Goal: Use online tool/utility: Utilize a website feature to perform a specific function

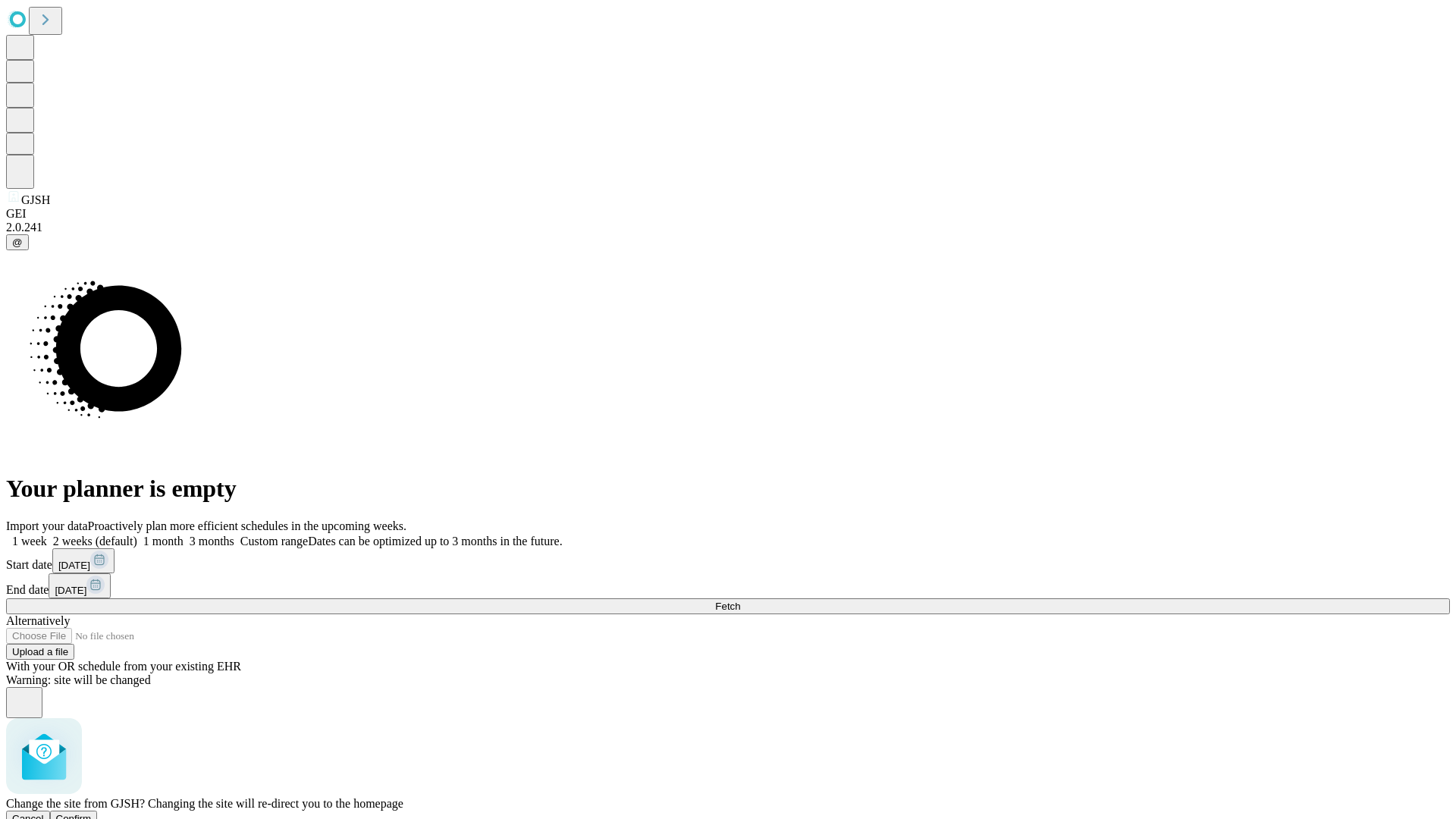
click at [91, 813] on span "Confirm" at bounding box center [74, 818] width 36 height 12
click at [137, 534] on label "2 weeks (default)" at bounding box center [91, 540] width 91 height 13
click at [741, 600] on span "Fetch" at bounding box center [728, 606] width 25 height 12
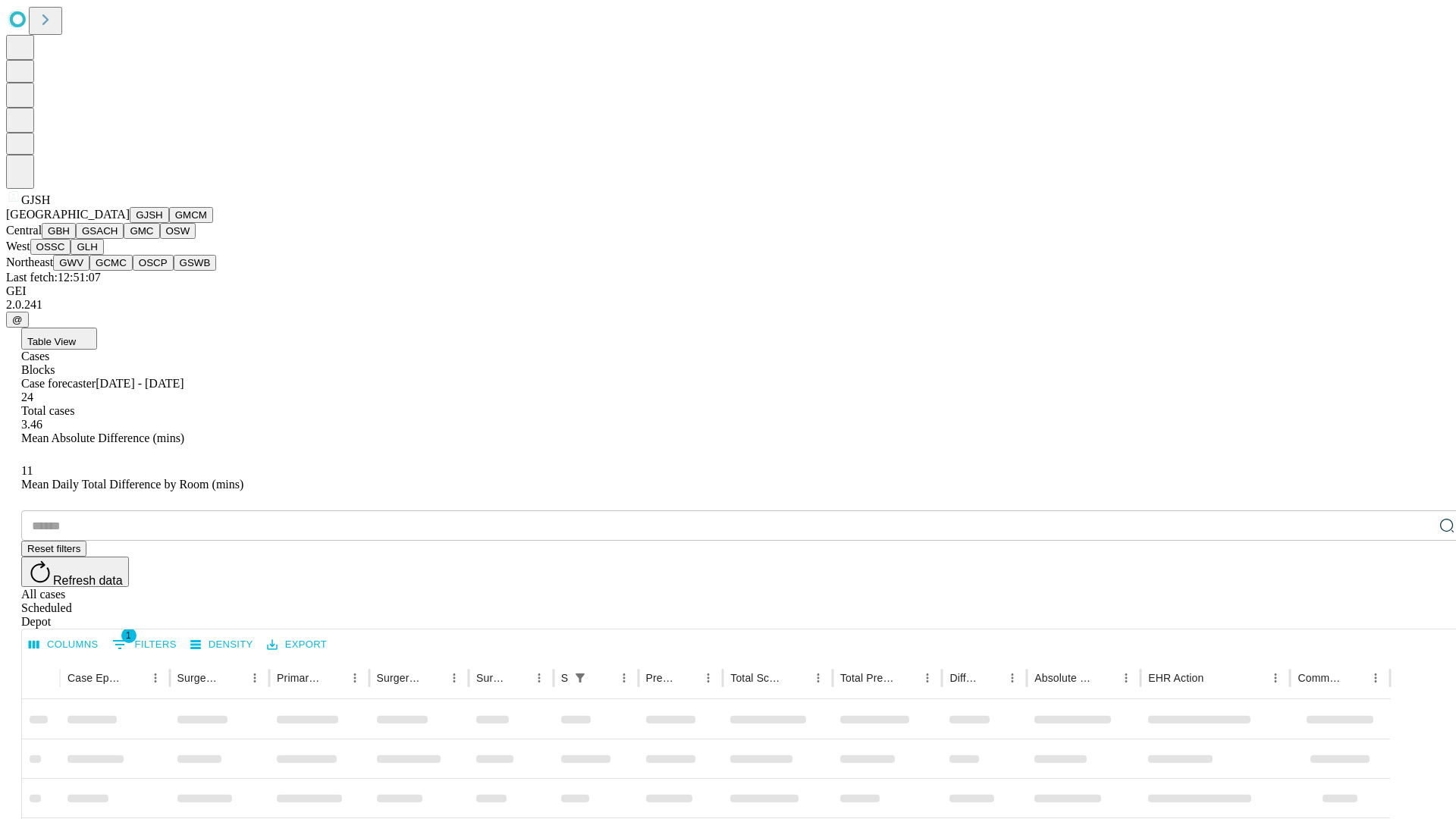
click at [169, 223] on button "GMCM" at bounding box center [191, 215] width 44 height 16
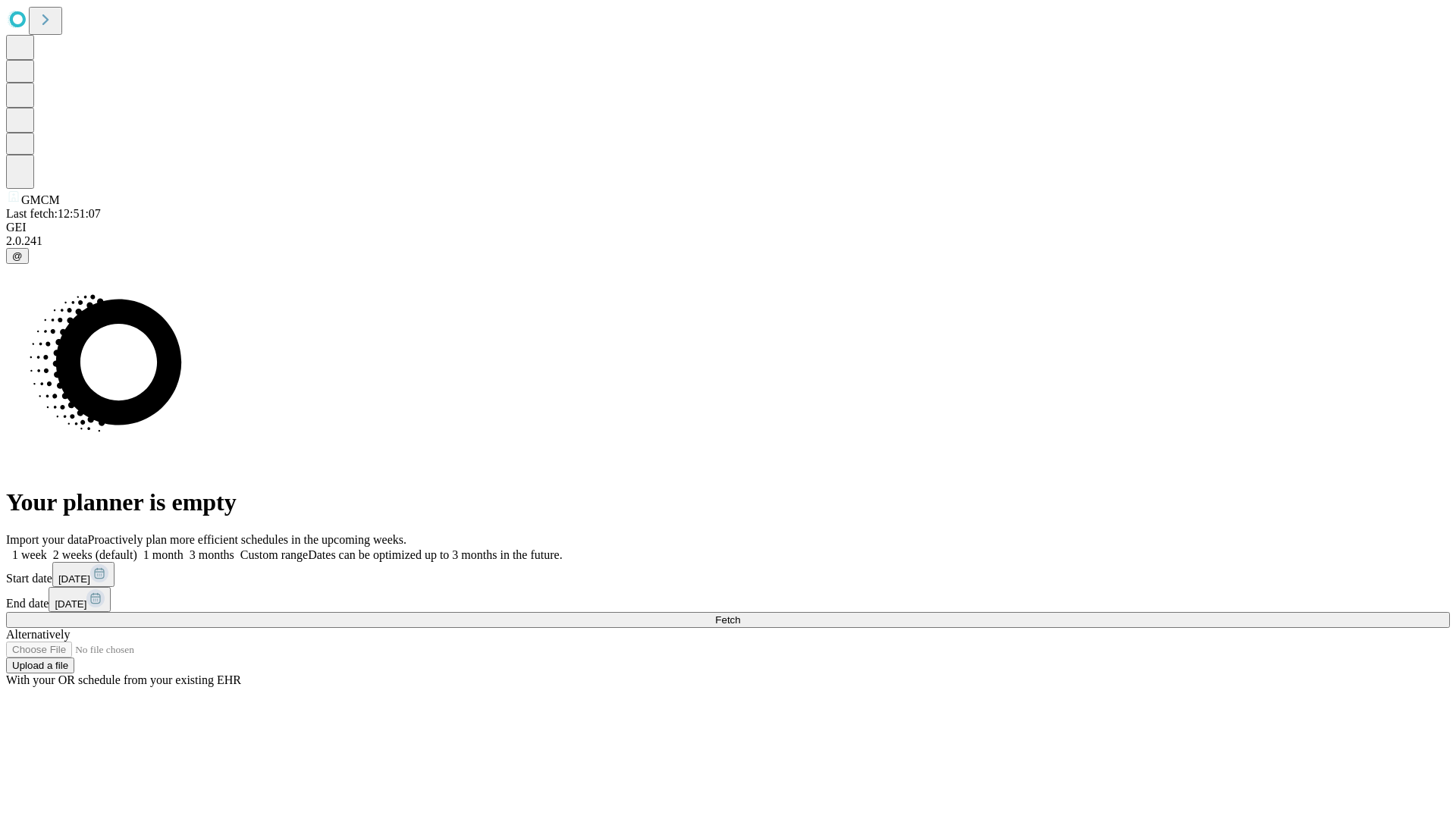
click at [137, 548] on label "2 weeks (default)" at bounding box center [91, 555] width 91 height 13
click at [741, 614] on span "Fetch" at bounding box center [728, 619] width 25 height 12
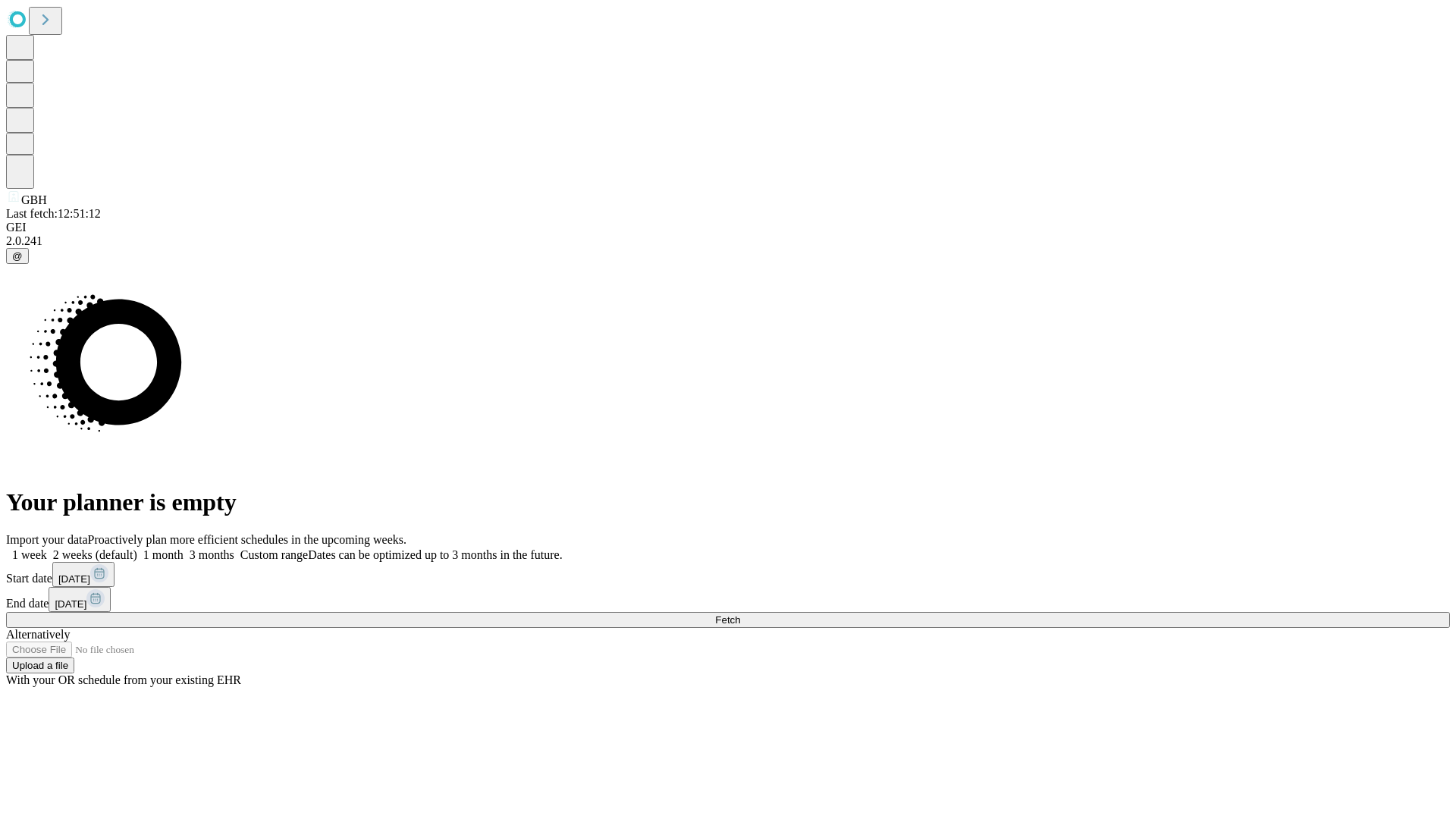
click at [137, 548] on label "2 weeks (default)" at bounding box center [91, 555] width 91 height 13
click at [741, 614] on span "Fetch" at bounding box center [728, 619] width 25 height 12
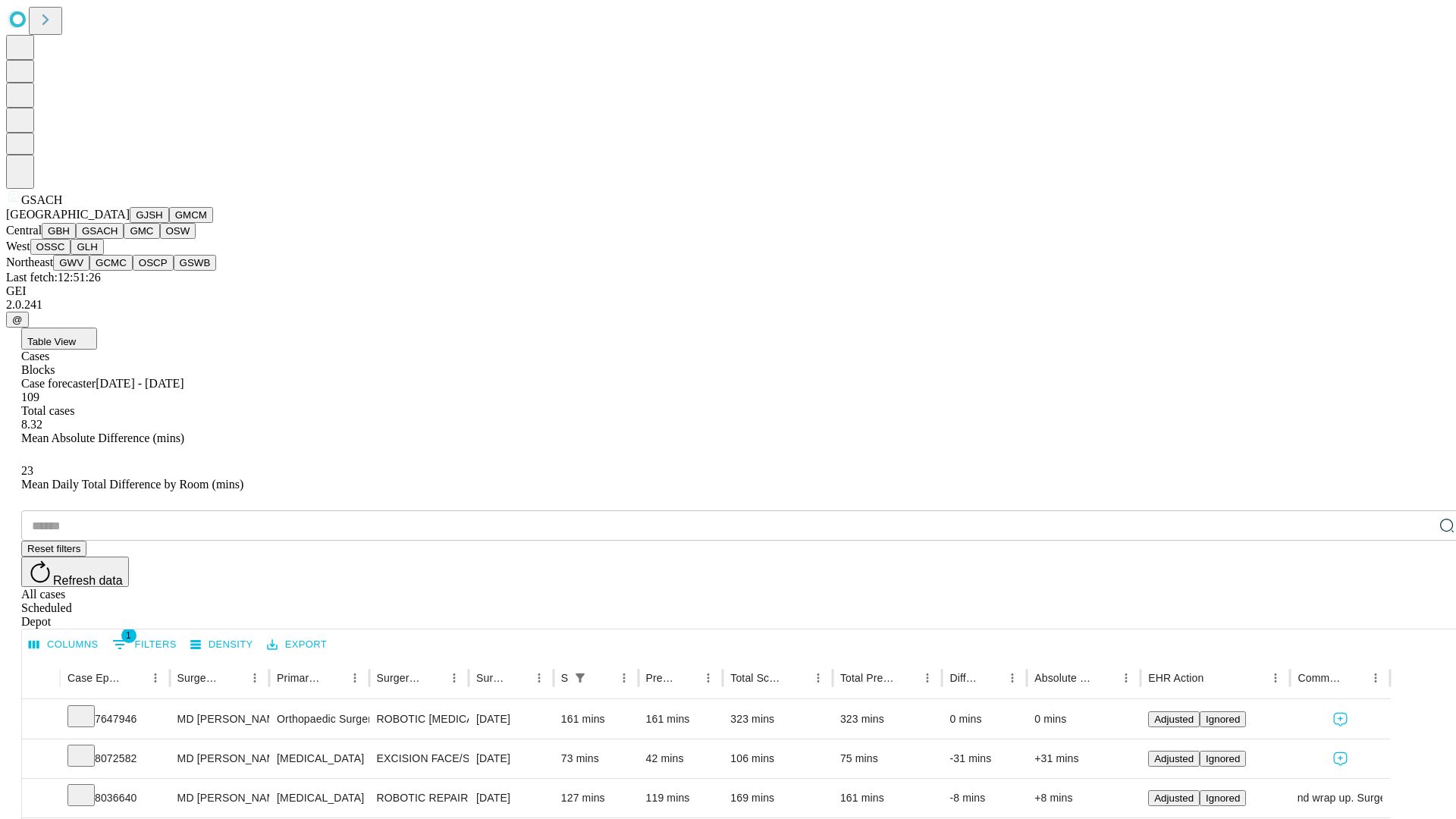
click at [124, 238] on button "GMC" at bounding box center [142, 231] width 36 height 16
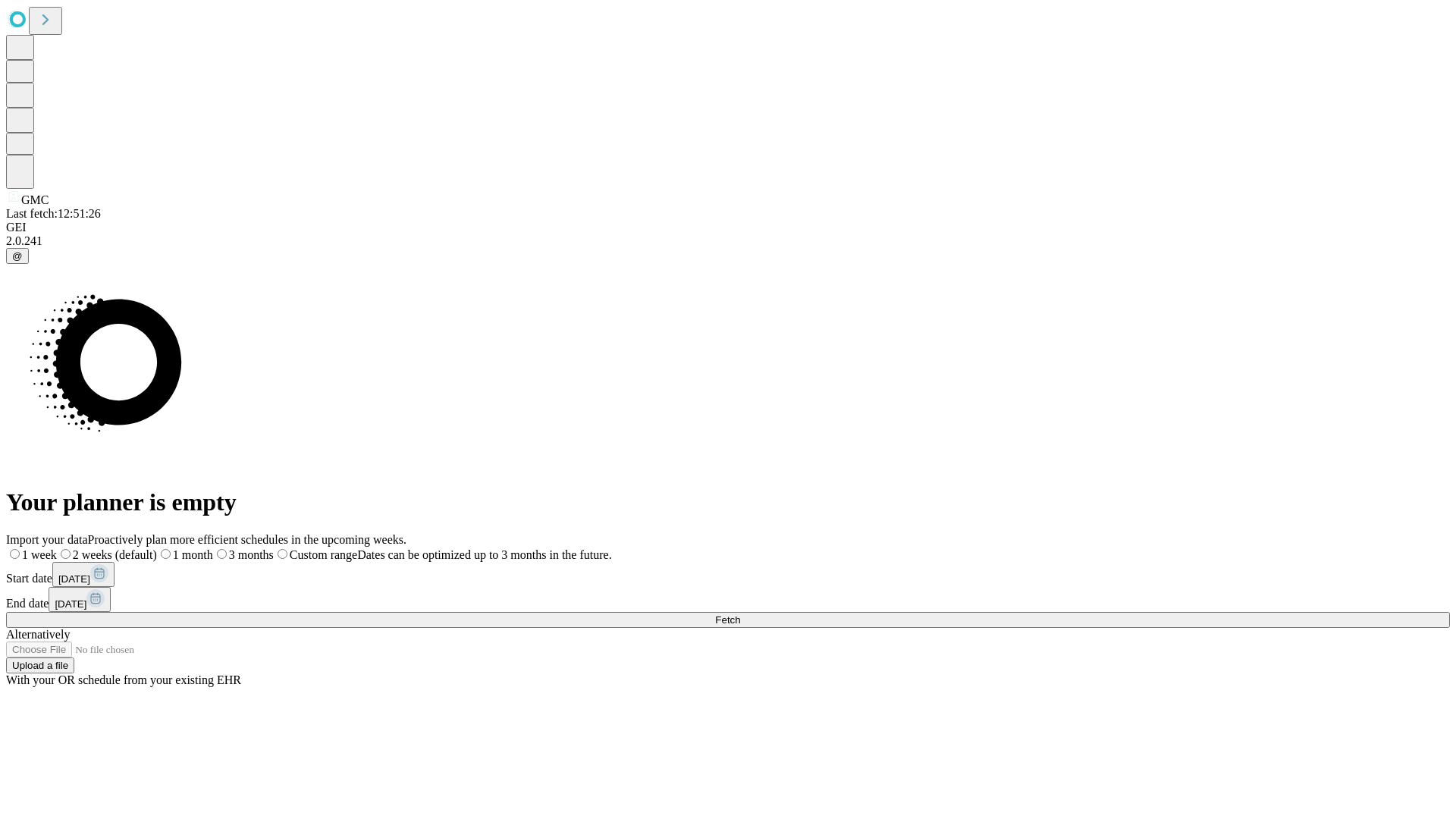
click at [157, 548] on label "2 weeks (default)" at bounding box center [107, 555] width 100 height 13
click at [741, 614] on span "Fetch" at bounding box center [728, 619] width 25 height 12
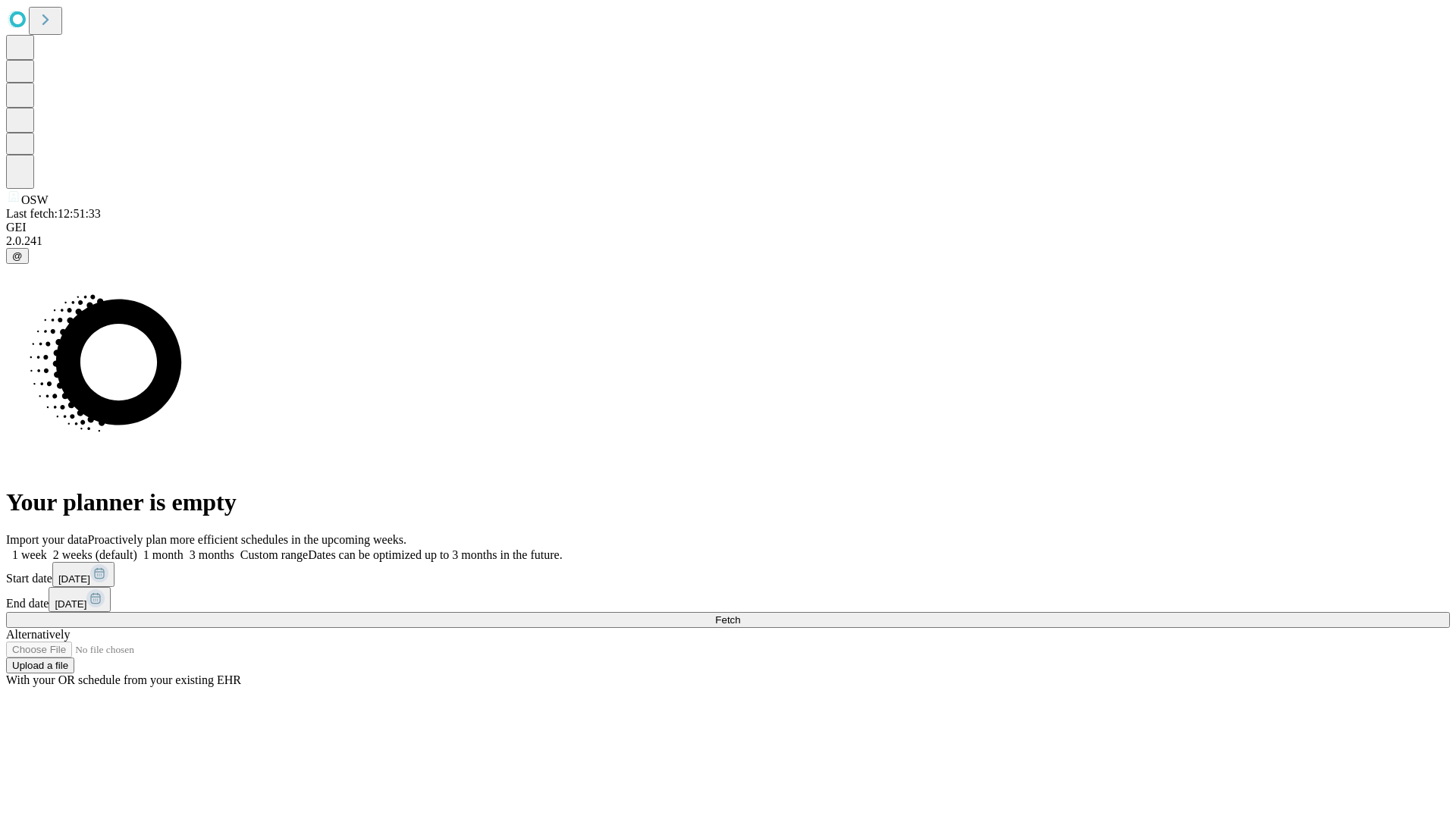
click at [137, 548] on label "2 weeks (default)" at bounding box center [91, 555] width 91 height 13
click at [741, 614] on span "Fetch" at bounding box center [728, 619] width 25 height 12
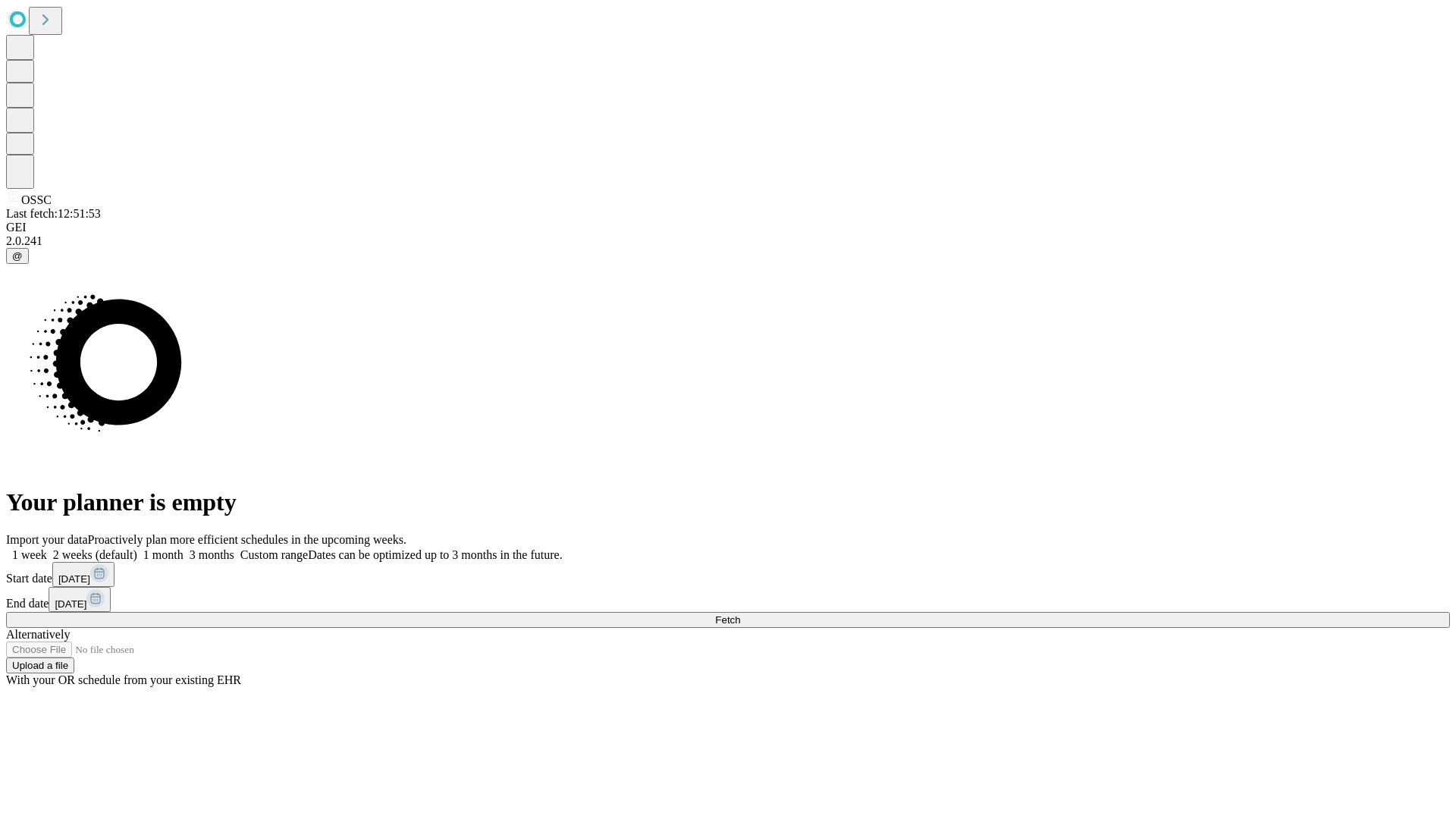
click at [137, 548] on label "2 weeks (default)" at bounding box center [91, 555] width 91 height 13
click at [741, 614] on span "Fetch" at bounding box center [728, 619] width 25 height 12
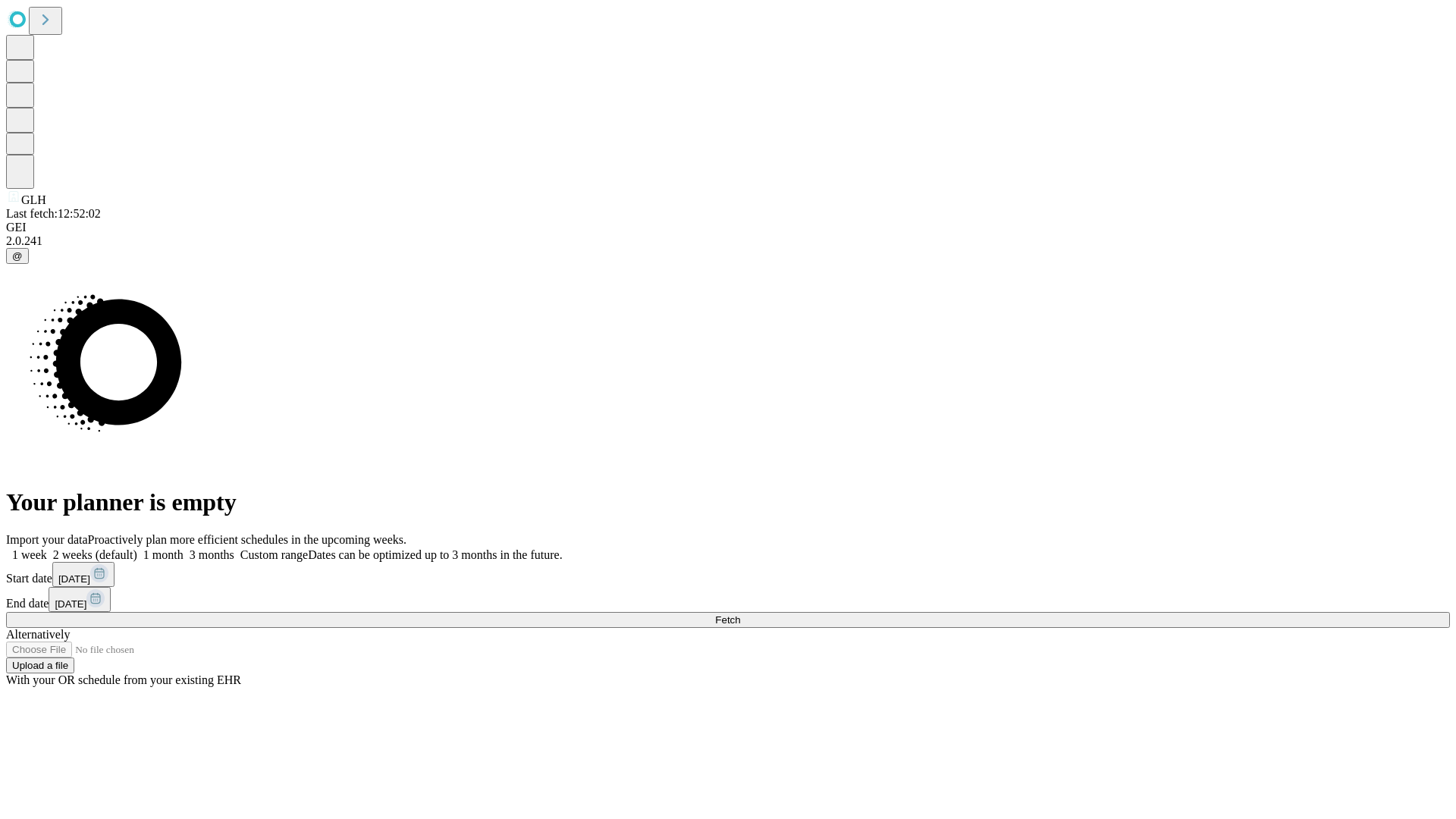
click at [137, 548] on label "2 weeks (default)" at bounding box center [91, 555] width 91 height 13
click at [741, 614] on span "Fetch" at bounding box center [728, 619] width 25 height 12
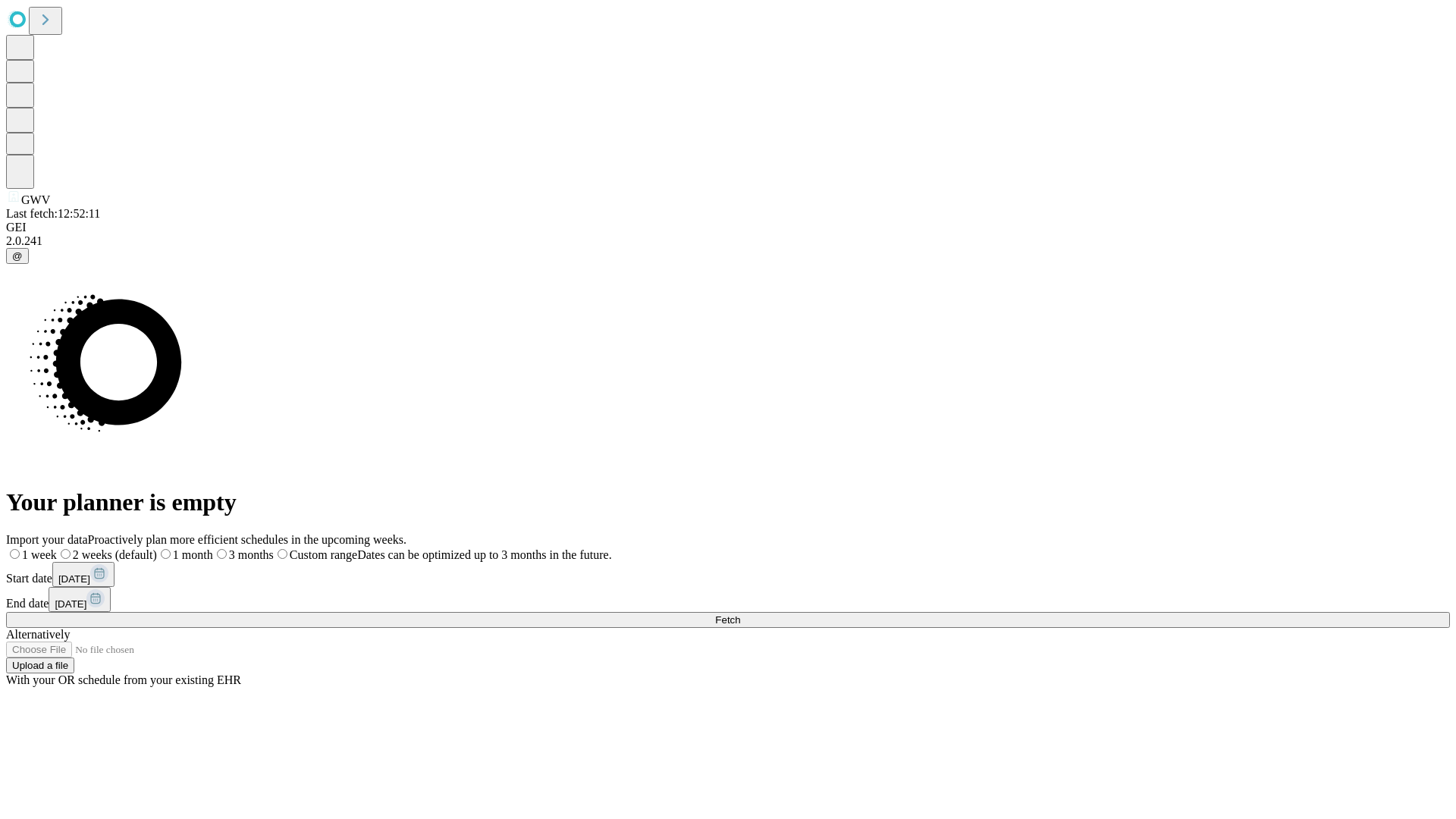
click at [741, 614] on span "Fetch" at bounding box center [728, 619] width 25 height 12
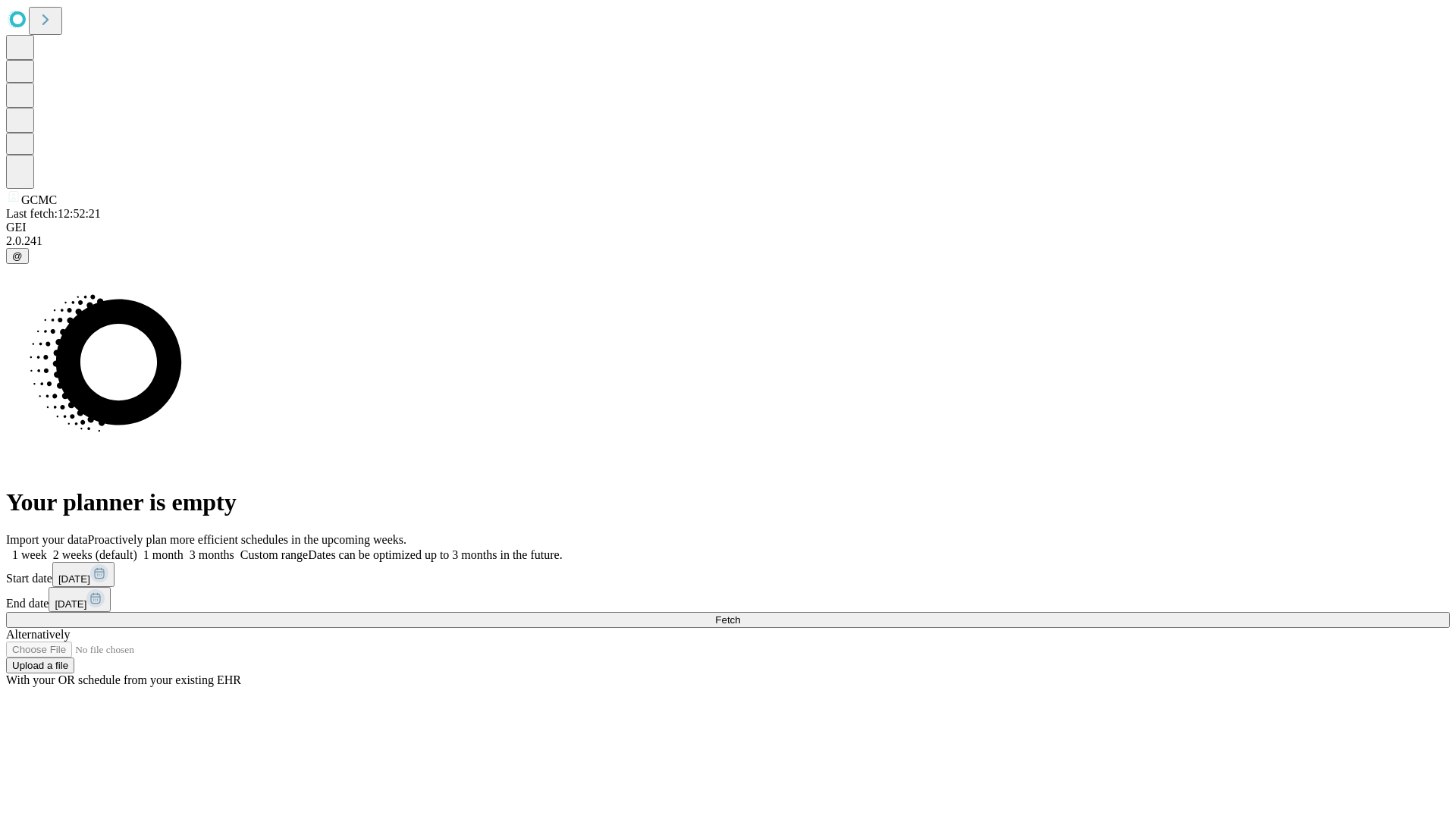
click at [741, 614] on span "Fetch" at bounding box center [728, 619] width 25 height 12
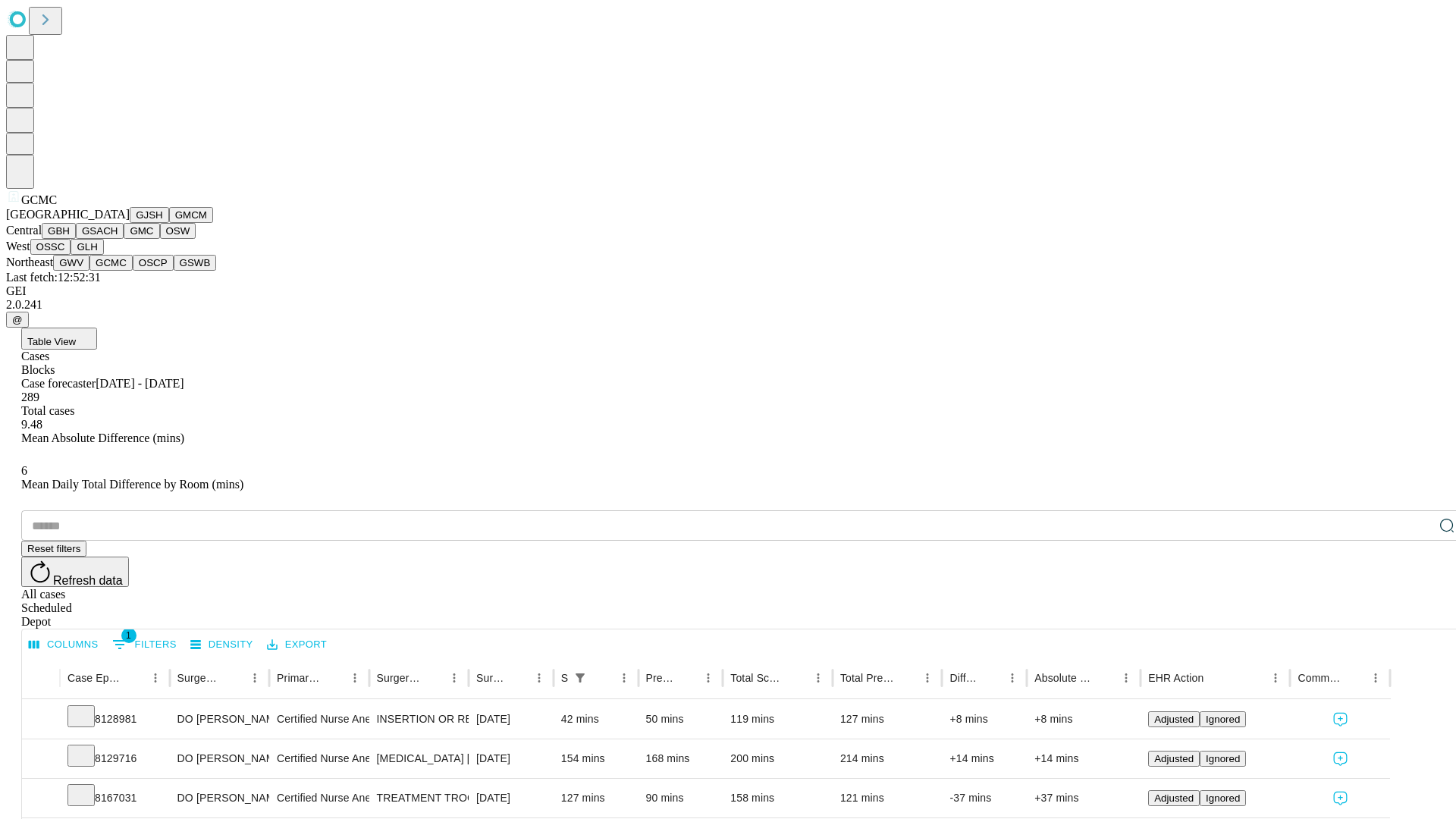
click at [133, 271] on button "OSCP" at bounding box center [153, 263] width 41 height 16
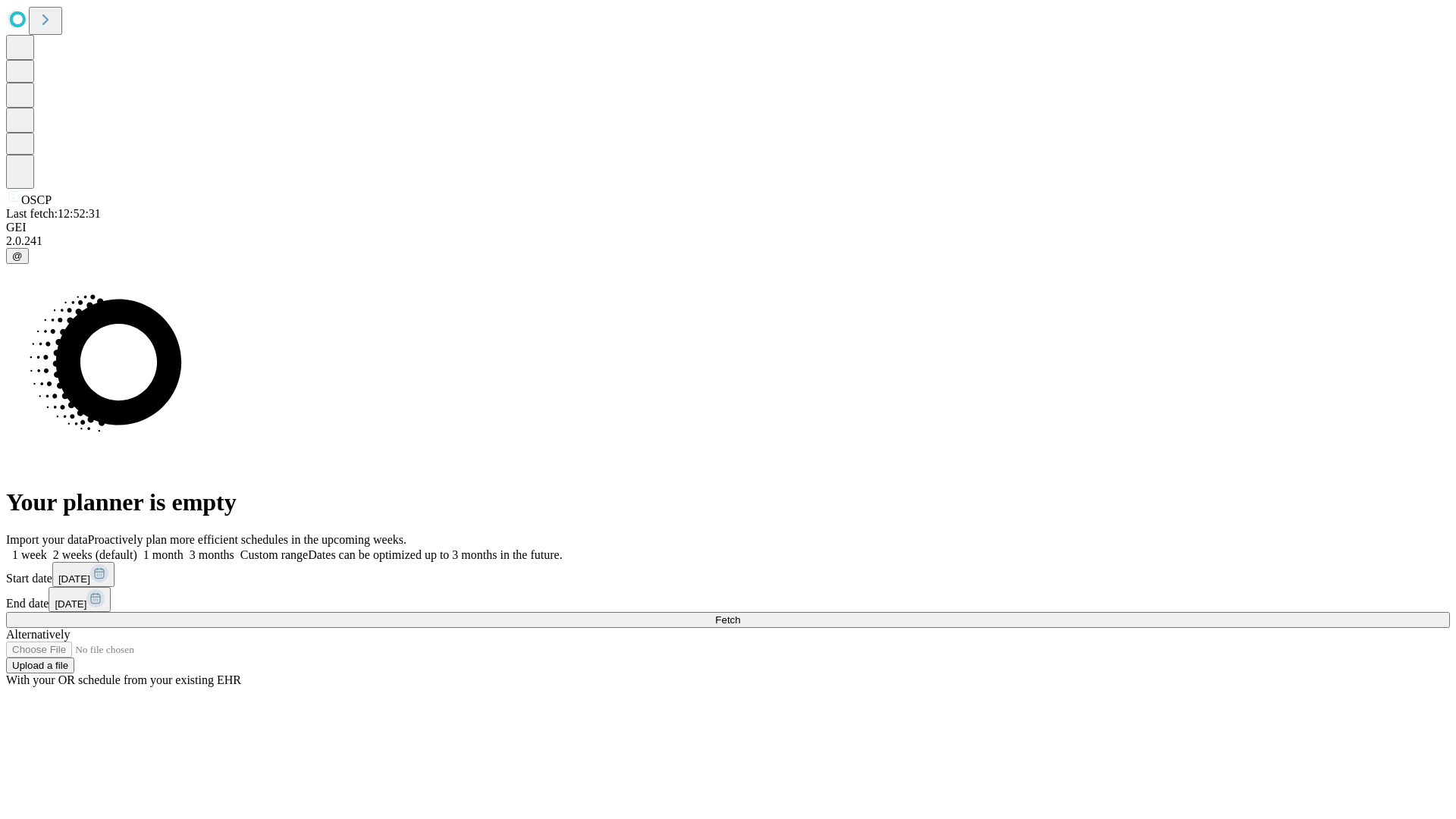
click at [137, 548] on label "2 weeks (default)" at bounding box center [91, 555] width 91 height 13
click at [741, 614] on span "Fetch" at bounding box center [728, 619] width 25 height 12
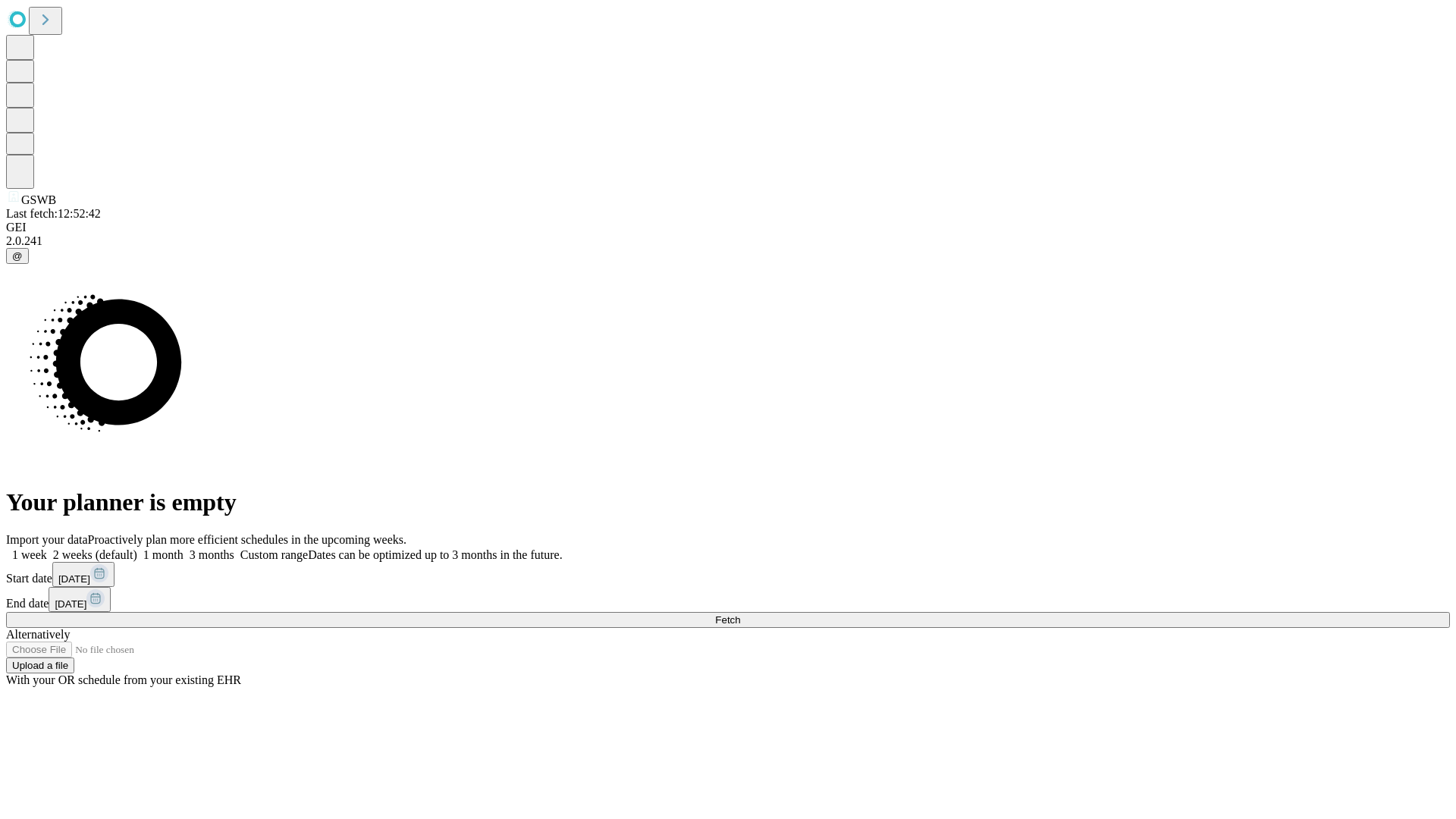
click at [137, 548] on label "2 weeks (default)" at bounding box center [91, 555] width 91 height 13
click at [741, 614] on span "Fetch" at bounding box center [728, 619] width 25 height 12
